Goal: Task Accomplishment & Management: Complete application form

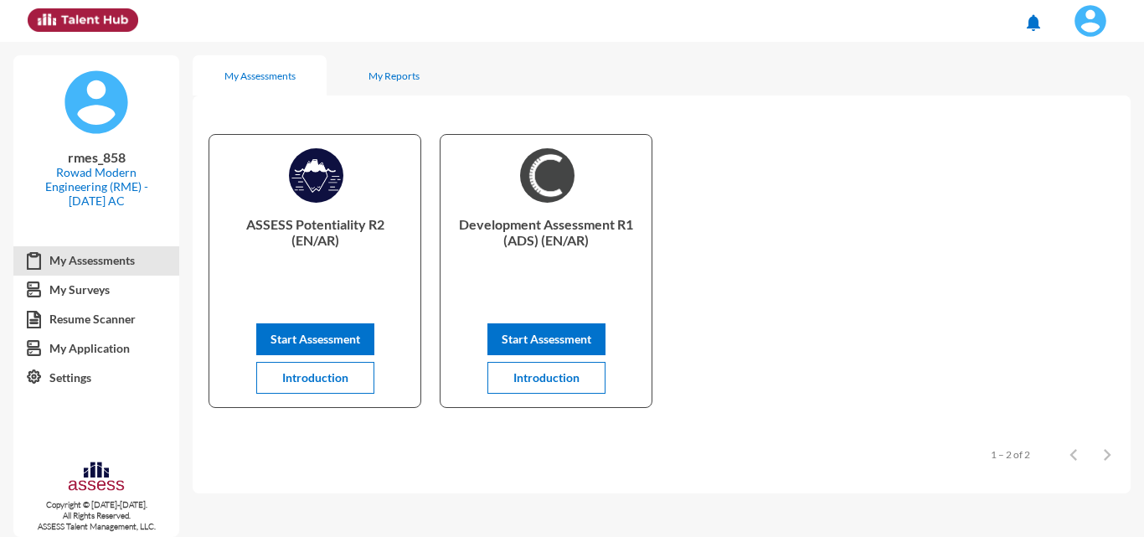
click at [1096, 15] on img at bounding box center [1091, 21] width 34 height 34
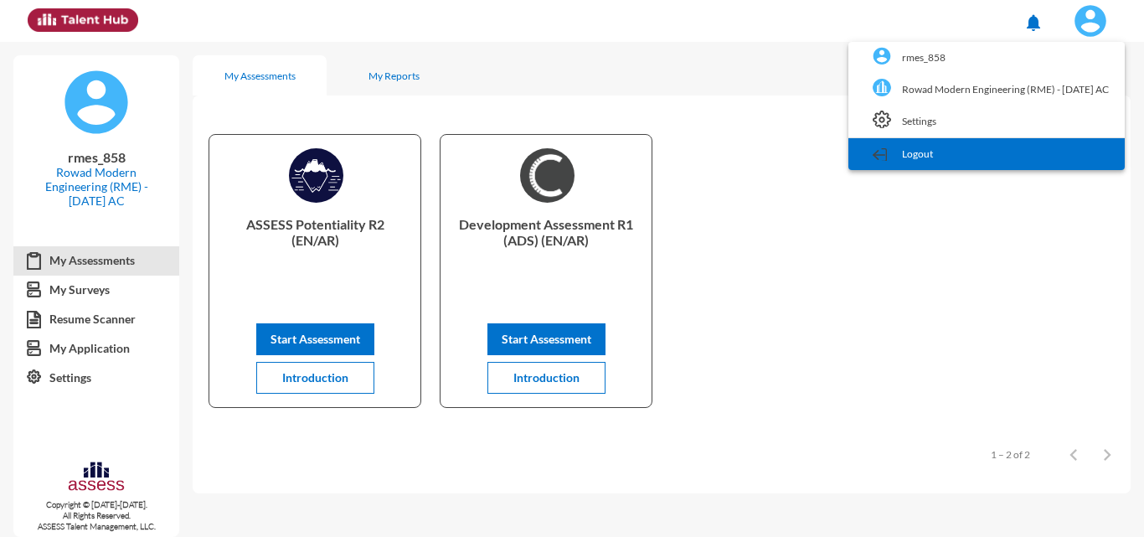
click at [926, 150] on link "Logout" at bounding box center [987, 154] width 260 height 32
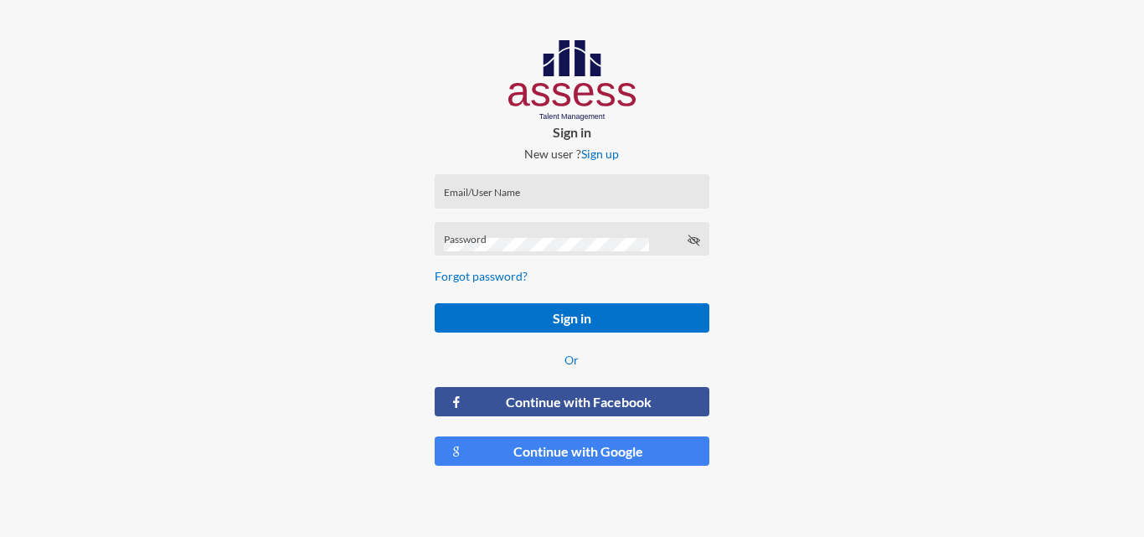
type input "RMES_858"
click at [550, 197] on input "RMES_858" at bounding box center [572, 196] width 256 height 13
drag, startPoint x: 550, startPoint y: 196, endPoint x: 434, endPoint y: 200, distance: 116.5
click at [434, 200] on form "RMES_858 Email/User Name Password Forgot password? Sign in Or Continue with Fac…" at bounding box center [571, 320] width 301 height 319
click at [426, 242] on form "RMES_858 Email/User Name Password Forgot password? Sign in Or Continue with Fac…" at bounding box center [571, 320] width 301 height 319
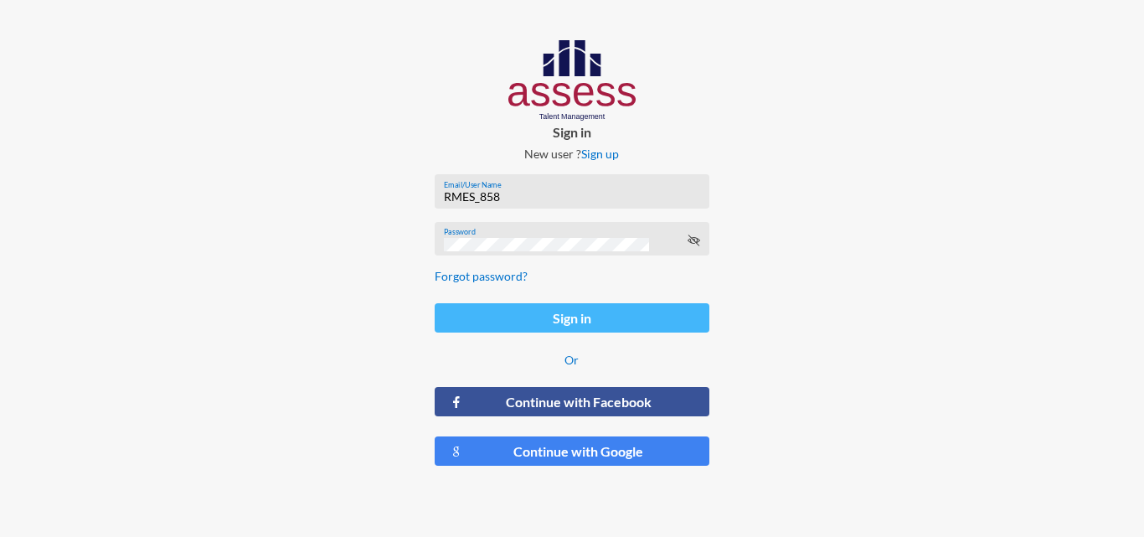
click at [501, 316] on button "Sign in" at bounding box center [572, 317] width 274 height 29
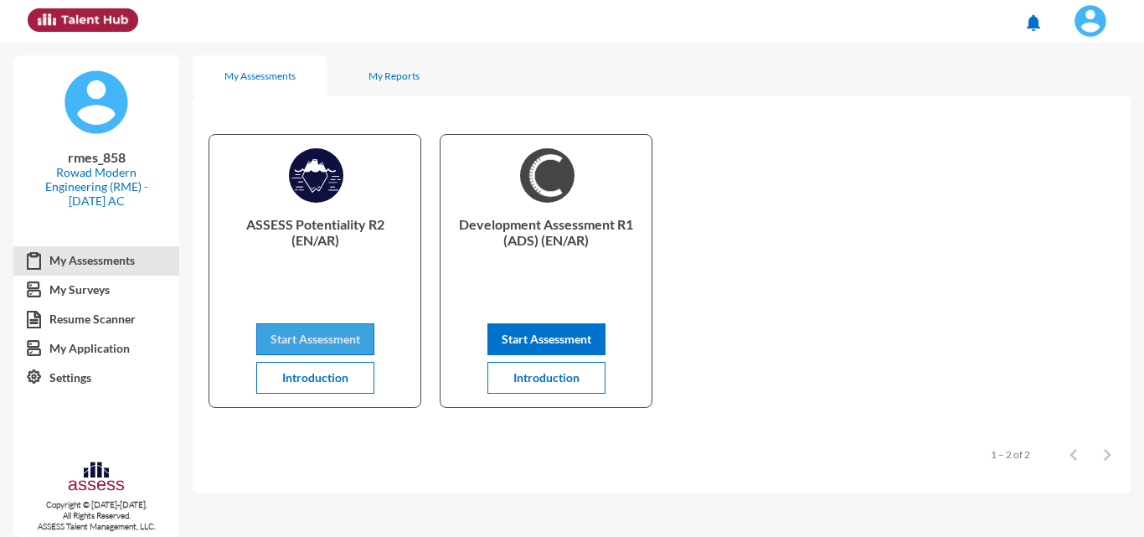
click at [328, 335] on span "Start Assessment" at bounding box center [316, 339] width 90 height 14
click at [395, 75] on div "My Reports" at bounding box center [394, 76] width 51 height 13
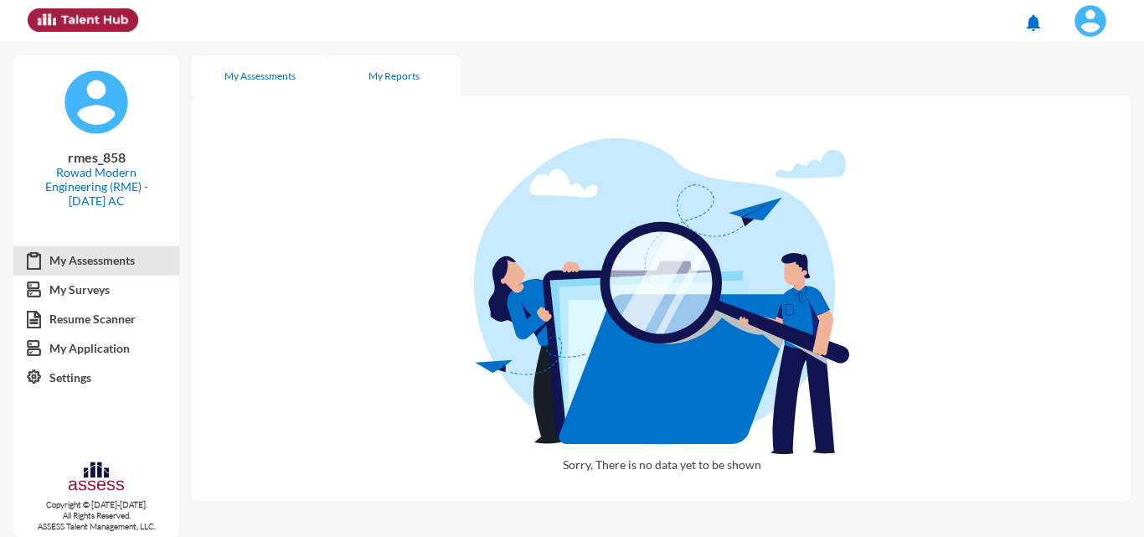
click at [275, 72] on div "My Assessments" at bounding box center [259, 76] width 71 height 13
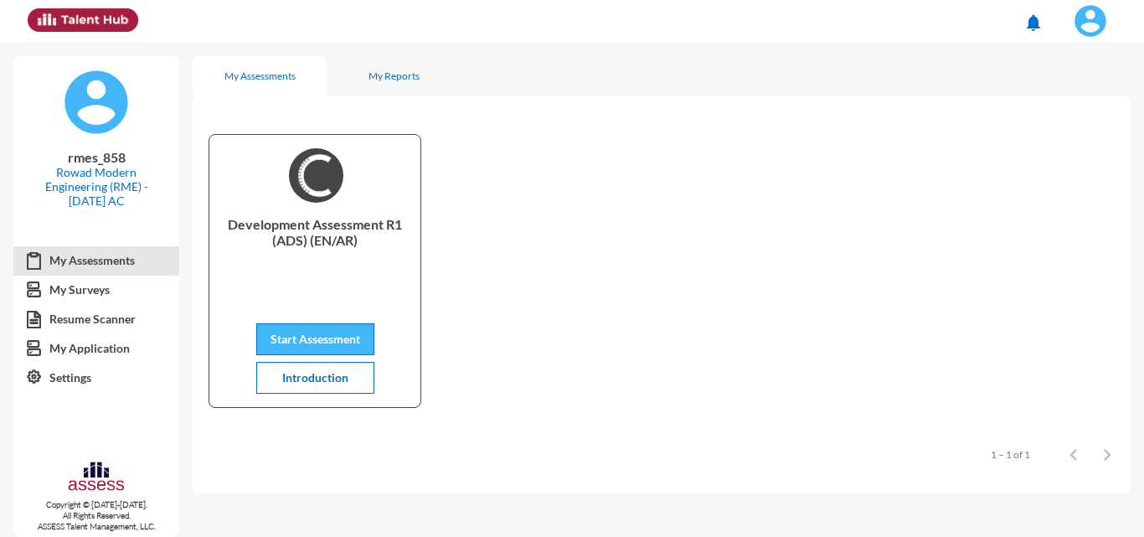
click at [329, 337] on span "Start Assessment" at bounding box center [316, 339] width 90 height 14
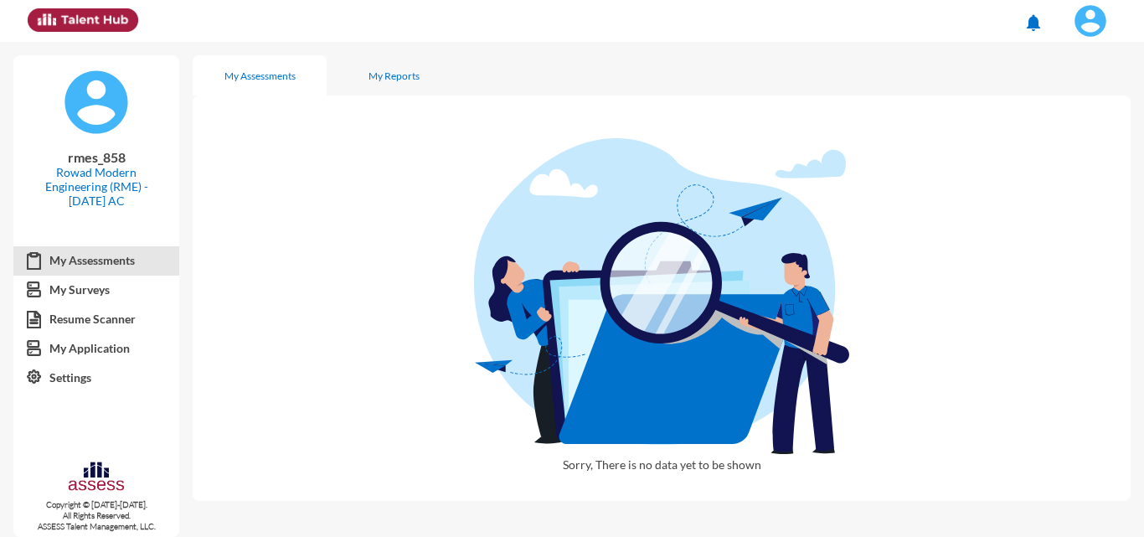
click at [96, 258] on link "My Assessments" at bounding box center [96, 260] width 166 height 30
